Goal: Transaction & Acquisition: Purchase product/service

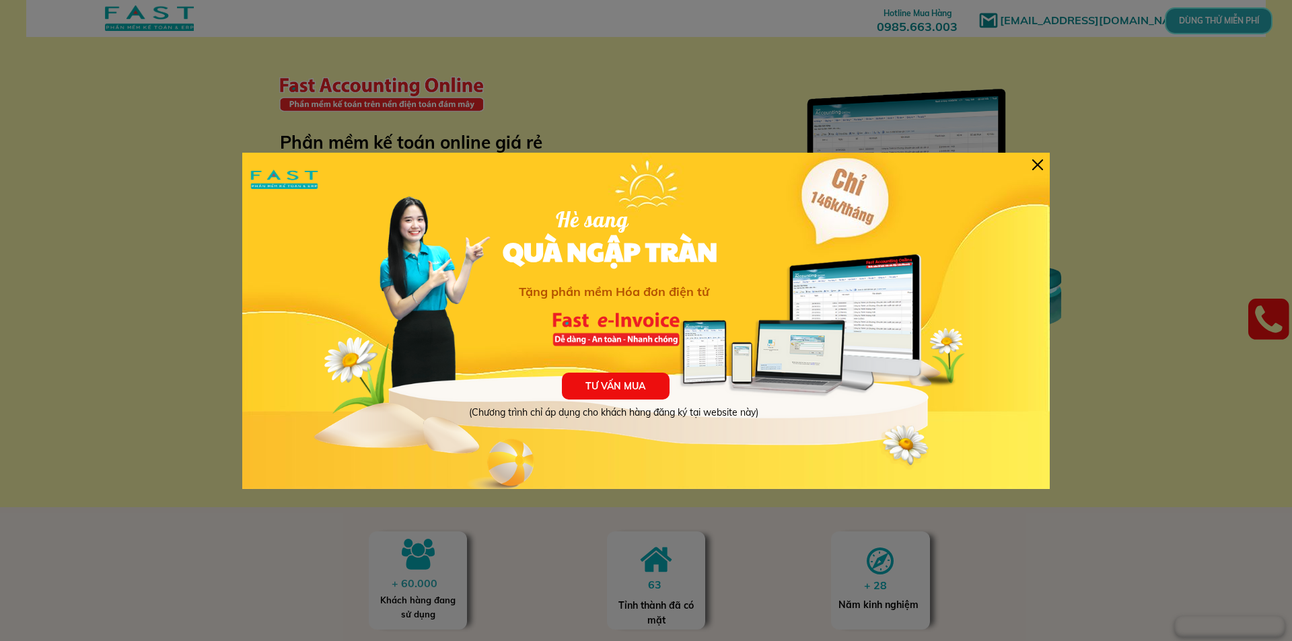
click at [1039, 157] on div "TƯ VẤN MUA (Chương trình chỉ áp dụng cho khách hàng đăng ký tại website này) Hè…" at bounding box center [646, 321] width 808 height 337
click at [1047, 168] on div "TƯ VẤN MUA (Chương trình chỉ áp dụng cho khách hàng đăng ký tại website này) Hè…" at bounding box center [646, 321] width 808 height 337
click at [1051, 174] on div at bounding box center [646, 320] width 1292 height 641
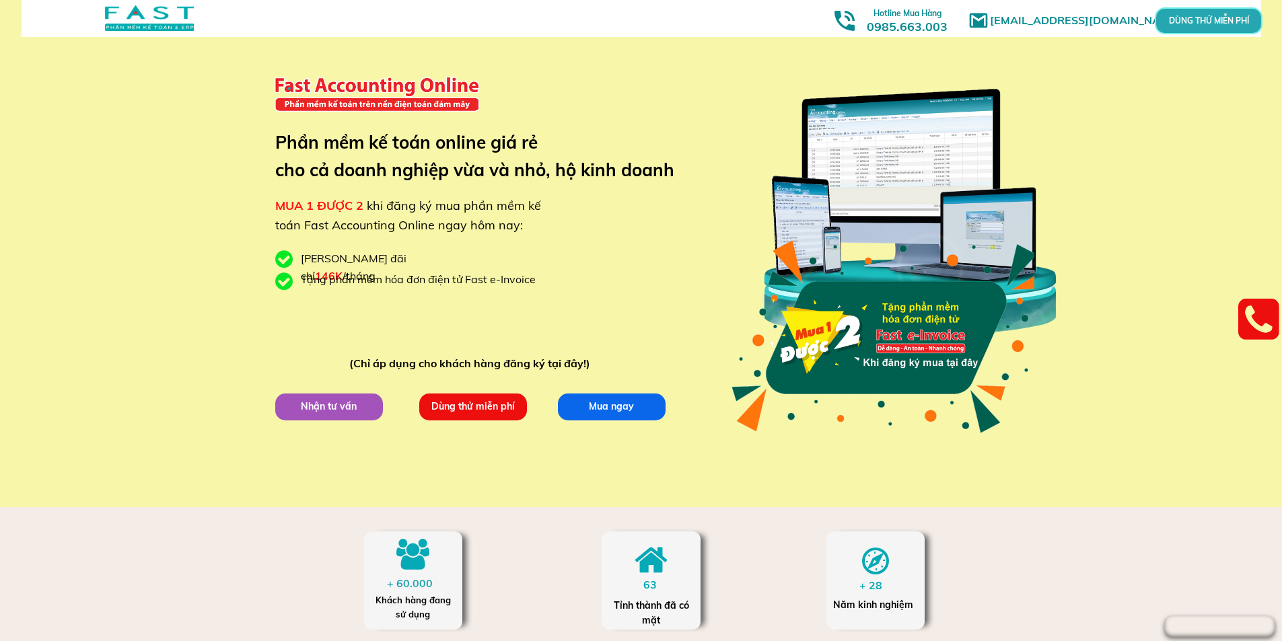
click at [1227, 31] on p "DÙNG THỬ MIỄN PHÍ" at bounding box center [1209, 20] width 100 height 23
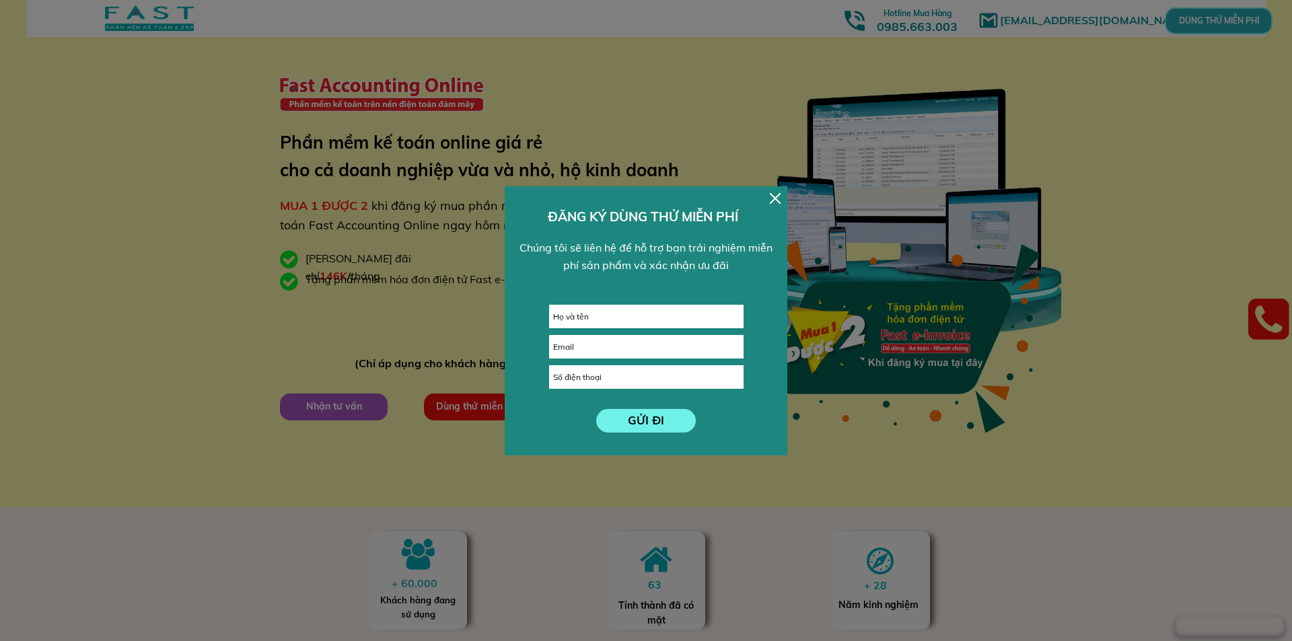
drag, startPoint x: 808, startPoint y: 174, endPoint x: 782, endPoint y: 196, distance: 34.4
click at [799, 180] on div at bounding box center [646, 320] width 1292 height 641
click at [781, 198] on div at bounding box center [910, 212] width 316 height 314
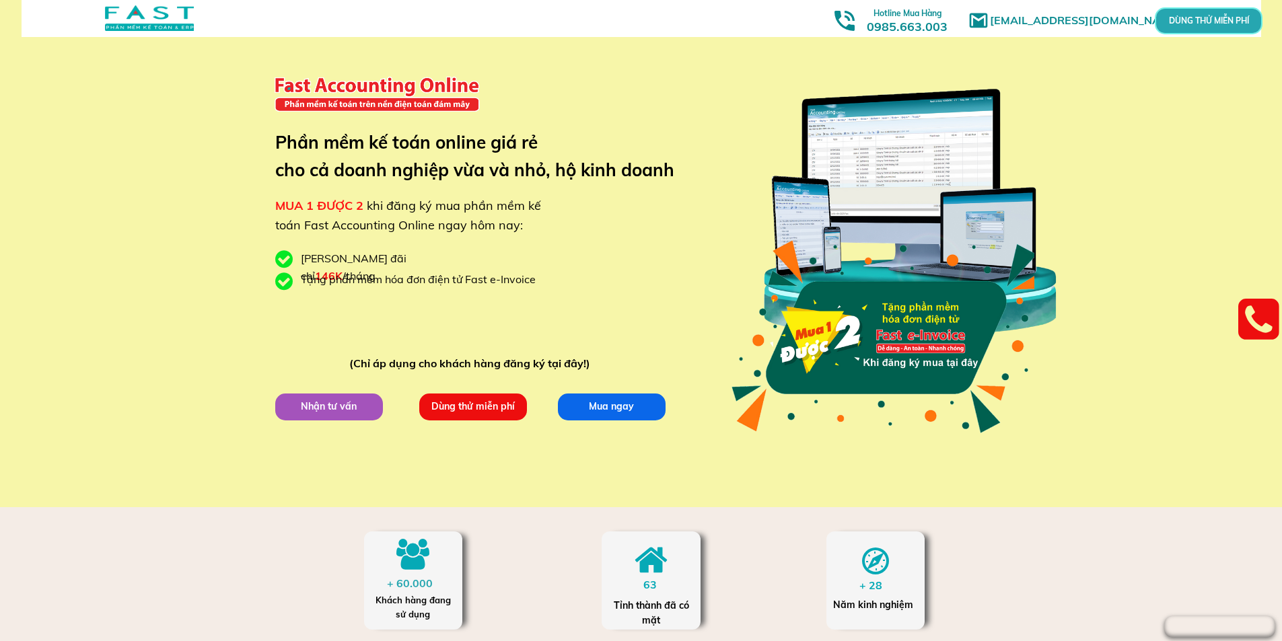
click at [625, 405] on p "Mua ngay" at bounding box center [611, 406] width 115 height 29
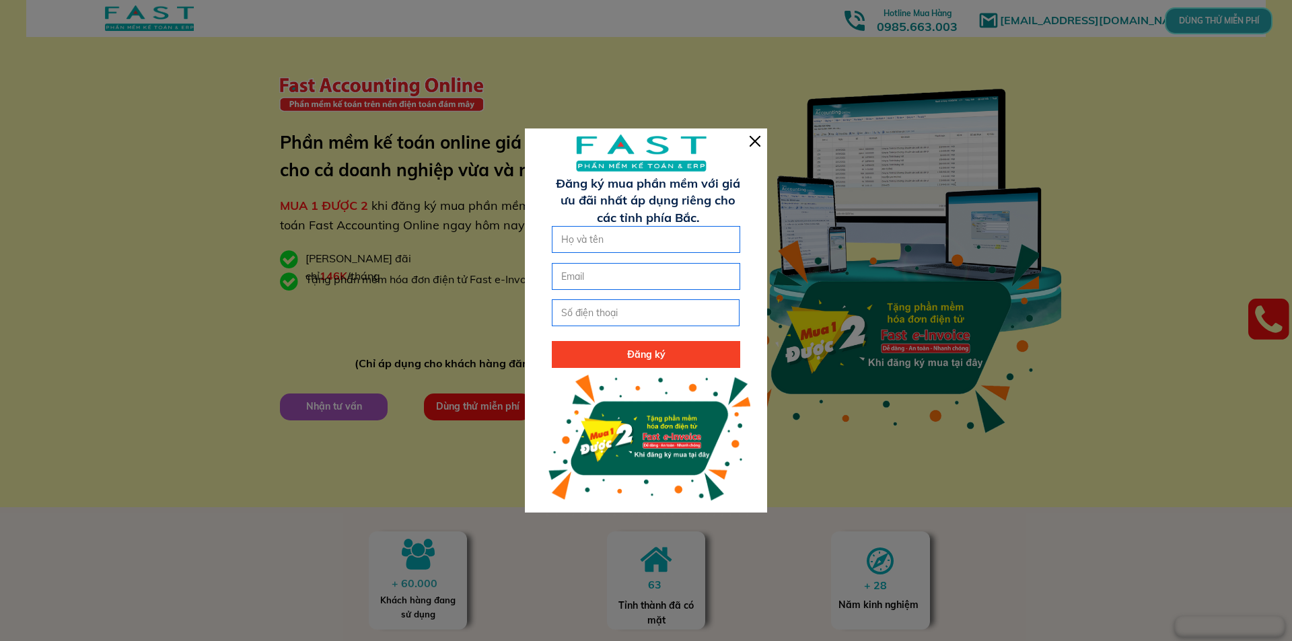
click at [752, 149] on div at bounding box center [646, 321] width 242 height 384
click at [739, 135] on div at bounding box center [646, 321] width 242 height 384
click at [758, 135] on div at bounding box center [646, 321] width 242 height 384
click at [758, 142] on div at bounding box center [755, 141] width 11 height 11
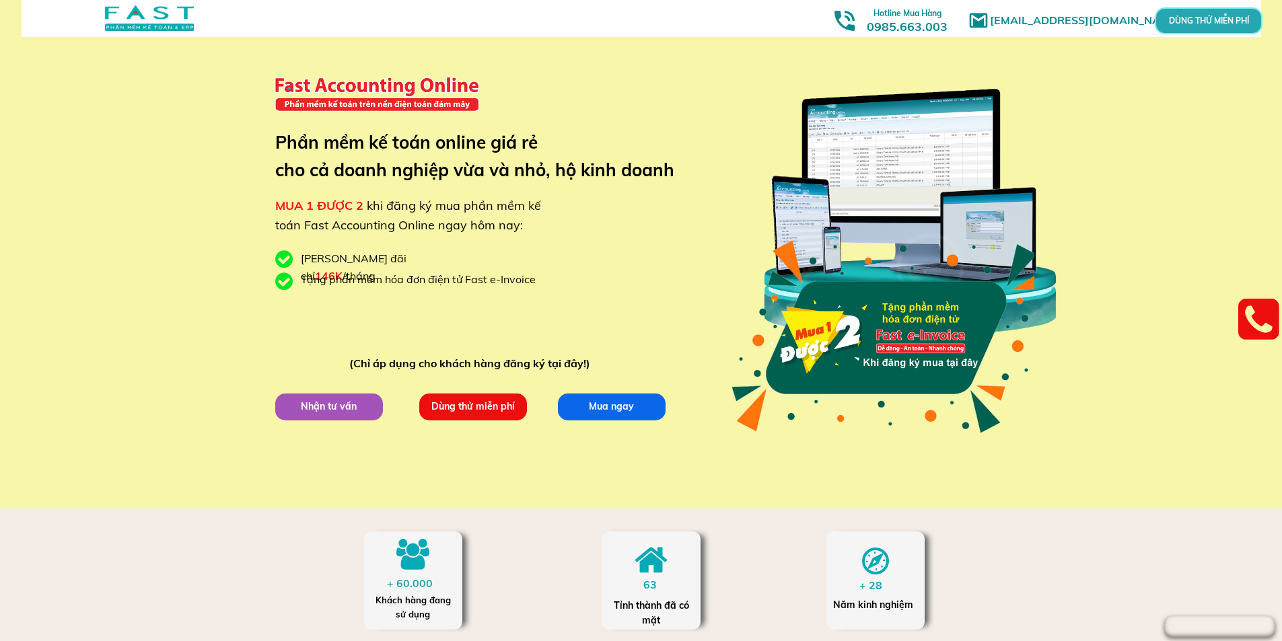
drag, startPoint x: 499, startPoint y: 381, endPoint x: 485, endPoint y: 415, distance: 36.5
click at [489, 406] on div "[EMAIL_ADDRESS][DOMAIN_NAME] MUA 1 ĐƯỢC 2 khi đăng ký mua phần mềm kế toán Fast…" at bounding box center [641, 253] width 646 height 507
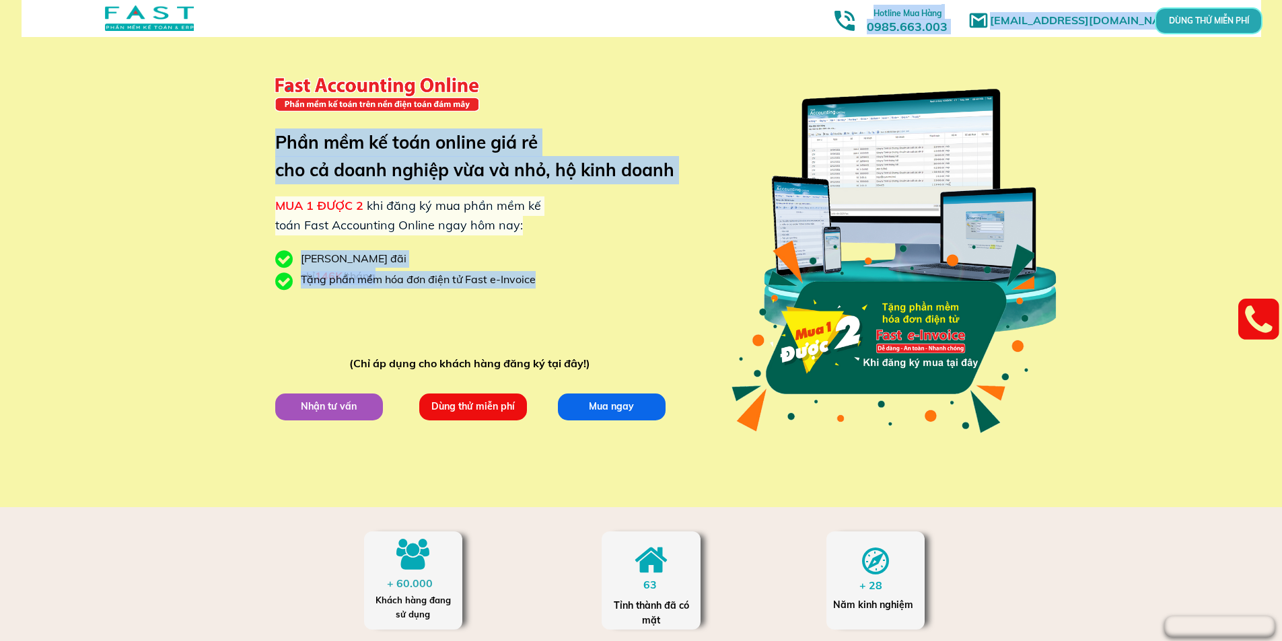
click at [485, 415] on p "Dùng thử miễn phí" at bounding box center [473, 406] width 114 height 28
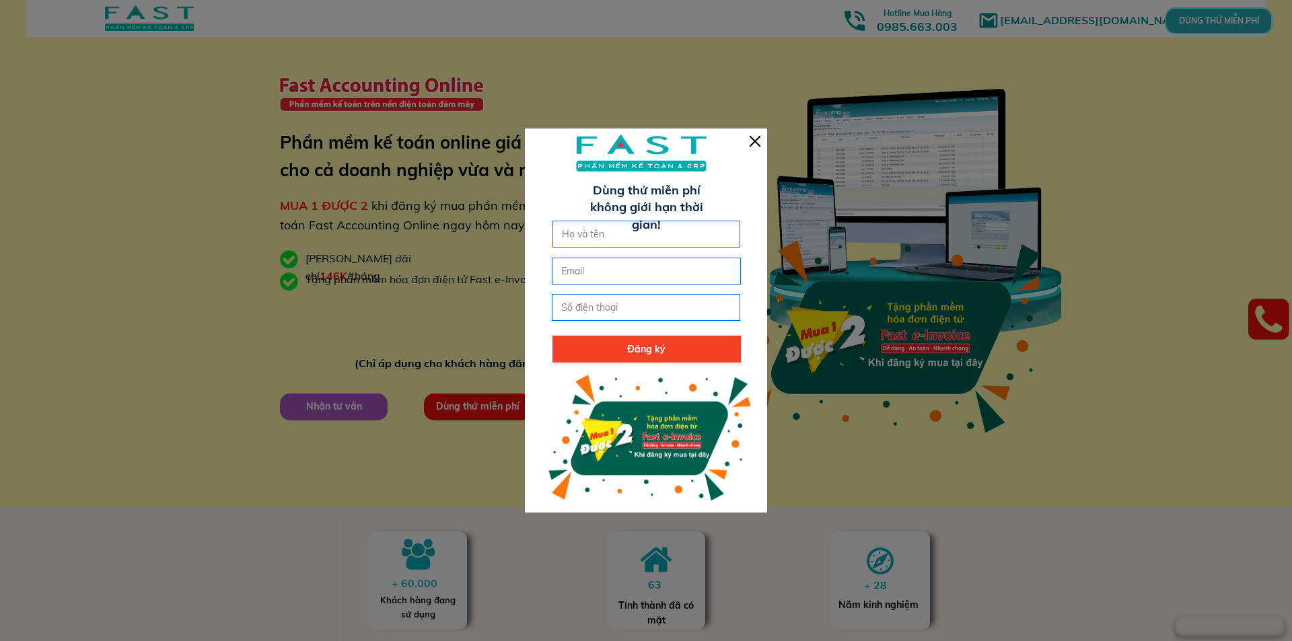
click at [900, 376] on div at bounding box center [646, 320] width 1292 height 641
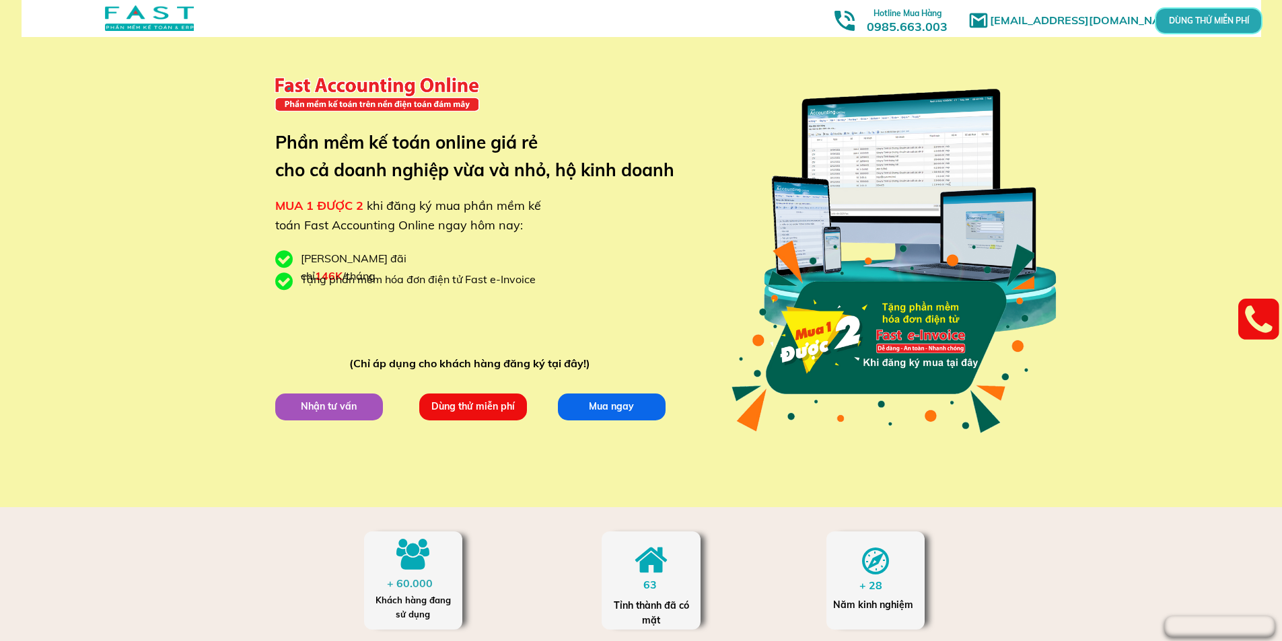
click at [903, 392] on div at bounding box center [883, 336] width 307 height 217
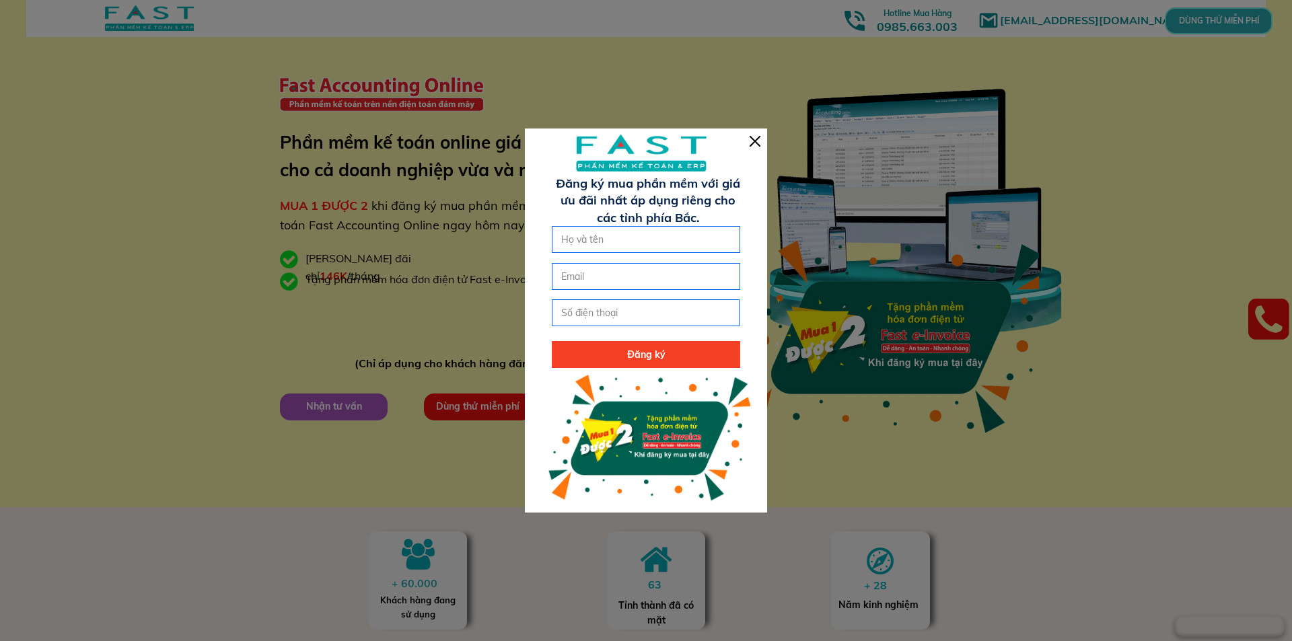
click at [856, 460] on div at bounding box center [646, 320] width 1292 height 641
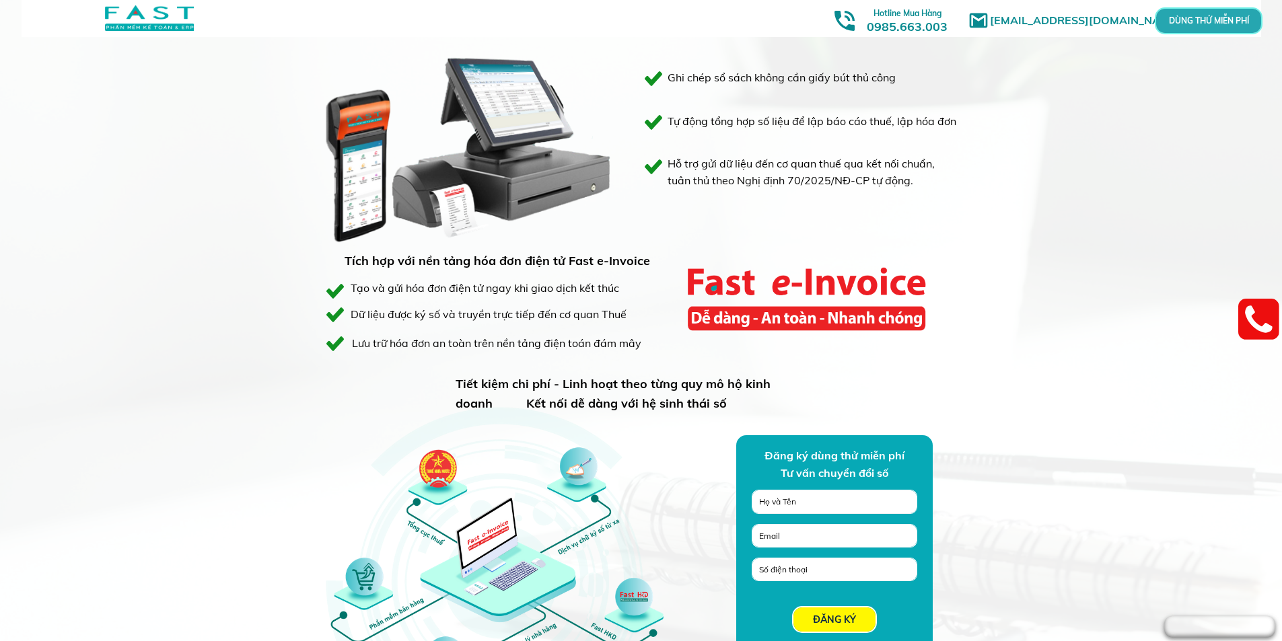
scroll to position [1144, 0]
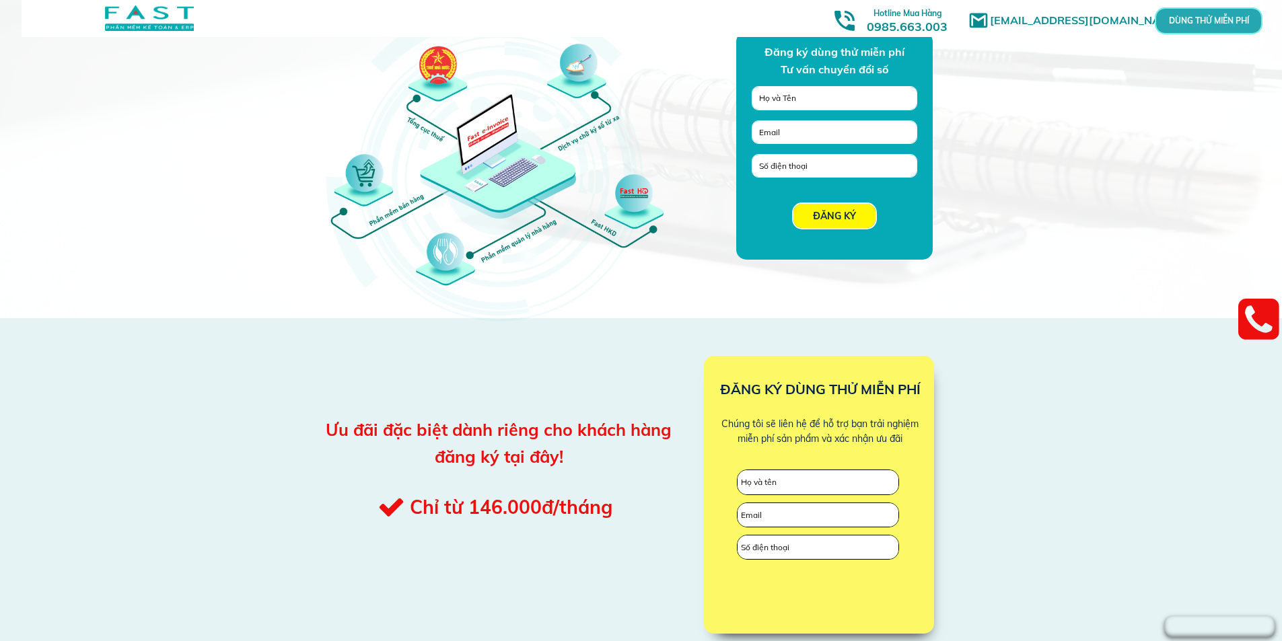
click at [855, 460] on div at bounding box center [819, 495] width 230 height 278
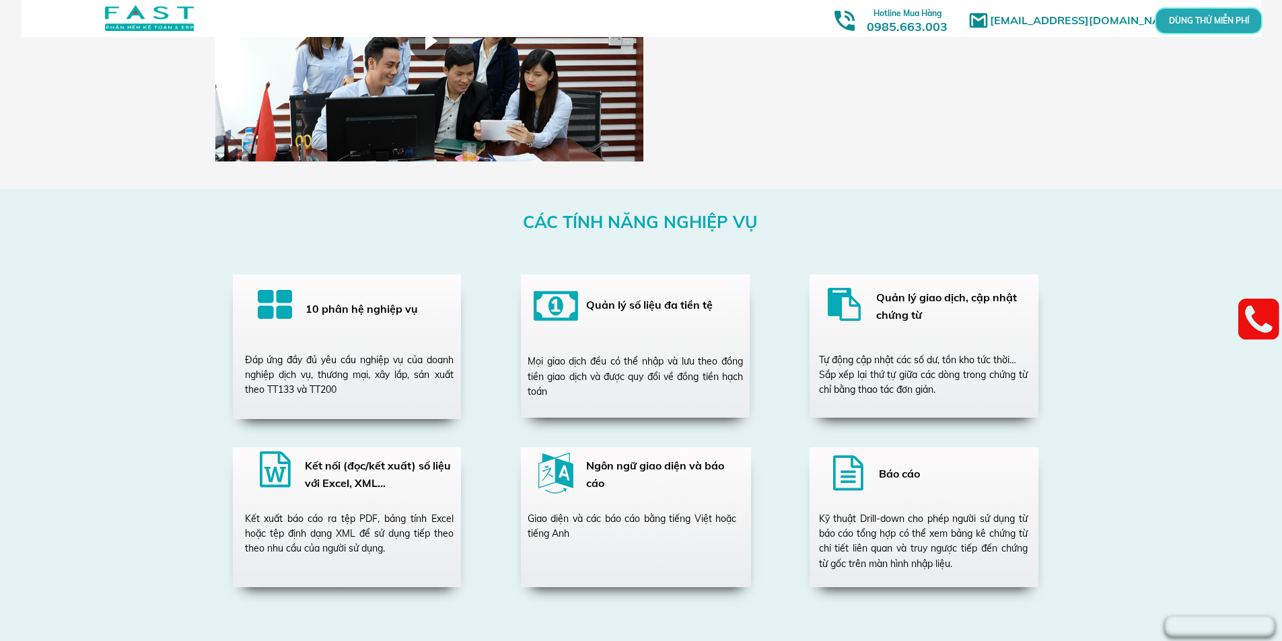
scroll to position [2625, 0]
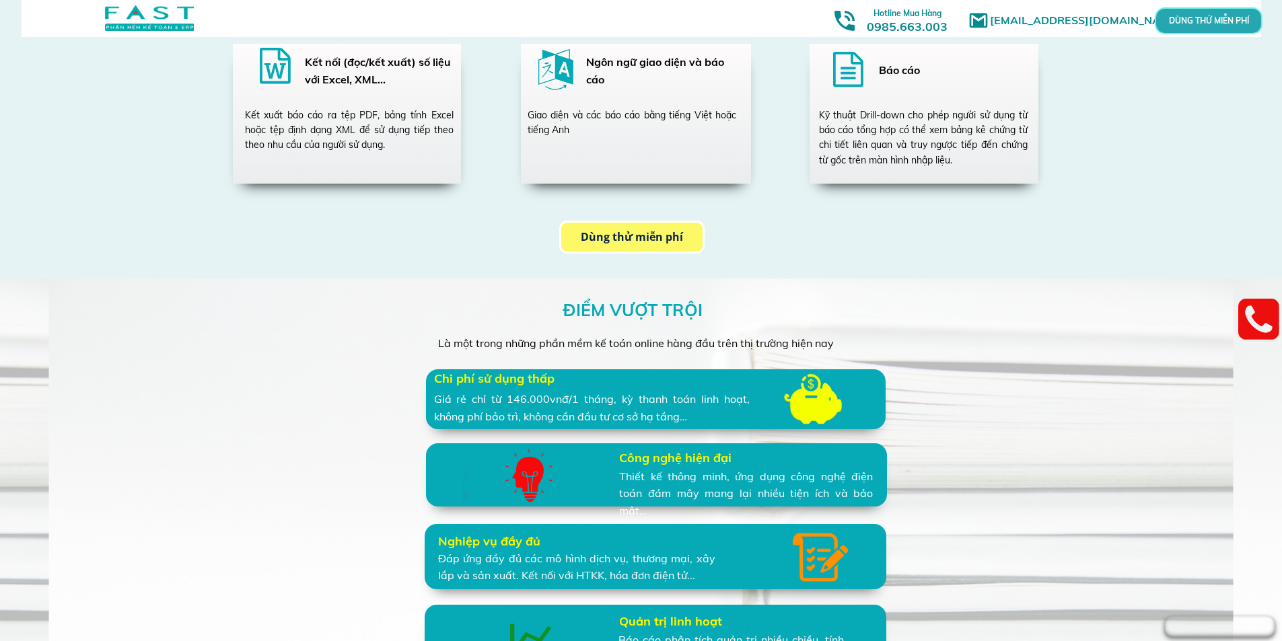
drag, startPoint x: 564, startPoint y: 408, endPoint x: 547, endPoint y: 403, distance: 18.1
